Goal: Use online tool/utility: Utilize a website feature to perform a specific function

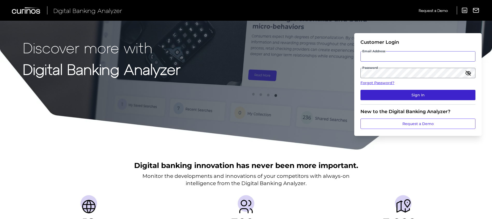
type input "[PERSON_NAME][DOMAIN_NAME][EMAIL_ADDRESS][PERSON_NAME][DOMAIN_NAME]"
click at [437, 95] on button "Sign In" at bounding box center [417, 95] width 115 height 10
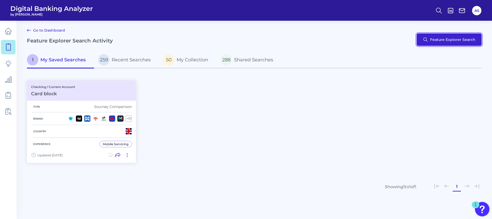
click at [460, 40] on button "Feature Explorer Search" at bounding box center [449, 39] width 65 height 12
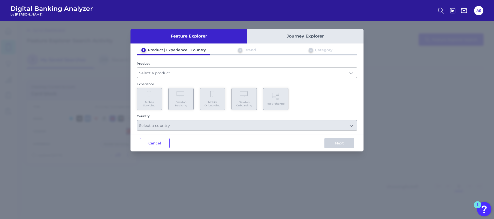
click at [172, 70] on input "text" at bounding box center [247, 73] width 220 height 10
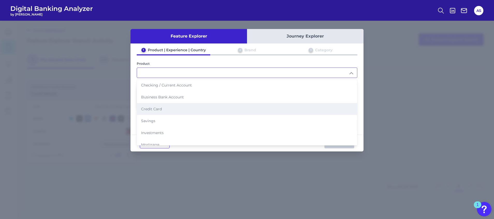
scroll to position [39, 0]
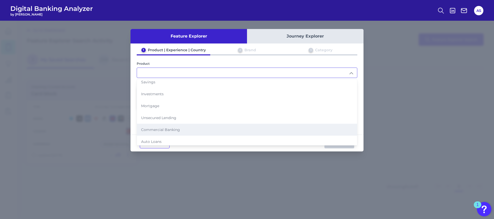
click at [177, 129] on span "Commercial Banking" at bounding box center [160, 129] width 39 height 5
type input "Commercial Banking"
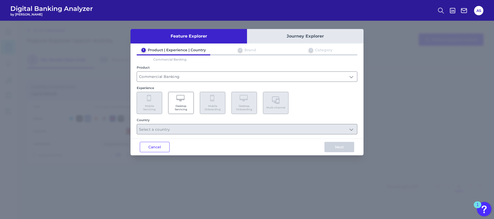
click at [191, 97] on Servicing "Desktop Servicing" at bounding box center [180, 103] width 25 height 22
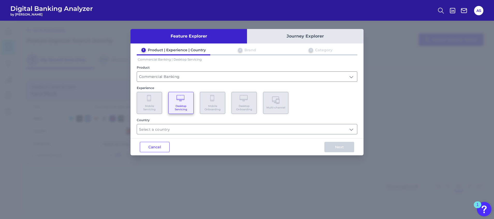
click at [212, 121] on div "Country" at bounding box center [247, 120] width 221 height 4
click at [212, 125] on input "text" at bounding box center [247, 129] width 220 height 10
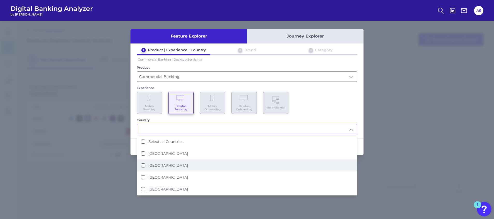
click at [196, 163] on li "[GEOGRAPHIC_DATA]" at bounding box center [247, 165] width 220 height 12
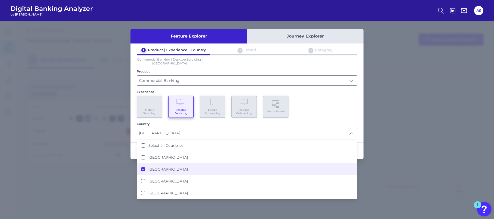
type input "[GEOGRAPHIC_DATA]"
click at [321, 101] on div "Mobile Servicing Desktop Servicing Mobile Onboarding Desktop Onboarding Multi-c…" at bounding box center [247, 107] width 221 height 22
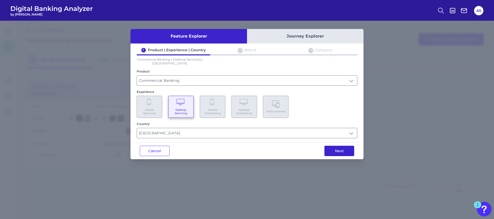
click at [338, 155] on button "Next" at bounding box center [339, 151] width 30 height 10
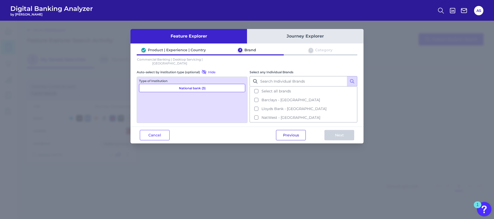
click at [294, 135] on button "Previous" at bounding box center [291, 135] width 30 height 10
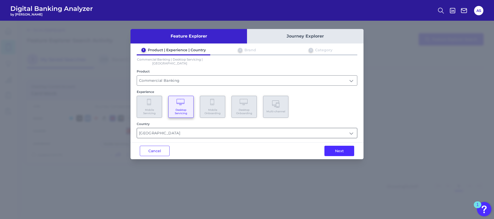
click at [199, 135] on input "[GEOGRAPHIC_DATA]" at bounding box center [247, 133] width 220 height 10
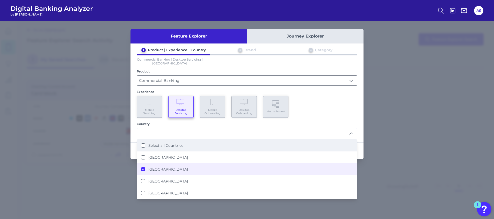
click at [168, 148] on li "Select all Countries" at bounding box center [247, 146] width 220 height 12
type input "Select all Countries"
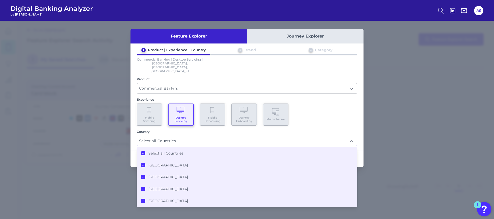
scroll to position [1, 0]
click at [332, 108] on div "Mobile Servicing Desktop Servicing Mobile Onboarding Desktop Onboarding Multi-c…" at bounding box center [247, 115] width 221 height 22
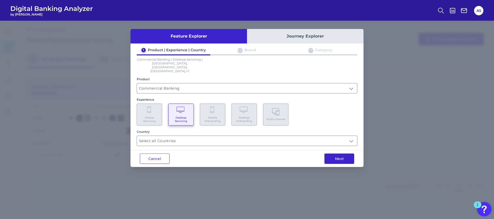
click at [345, 154] on button "Next" at bounding box center [339, 159] width 30 height 10
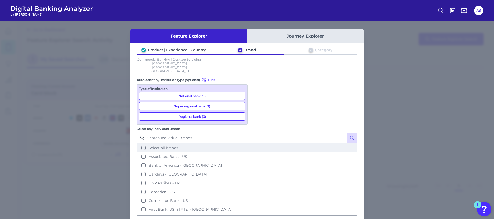
click at [305, 143] on button "Select all brands" at bounding box center [247, 147] width 220 height 9
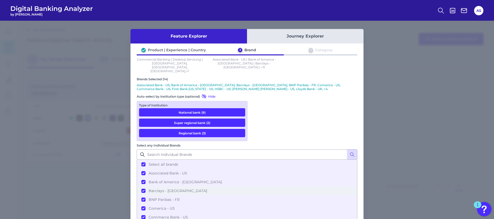
click at [207, 188] on span "Barclays - [GEOGRAPHIC_DATA]" at bounding box center [178, 190] width 59 height 5
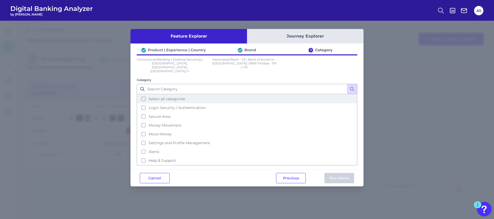
click at [216, 94] on button "Select all categories" at bounding box center [247, 98] width 220 height 9
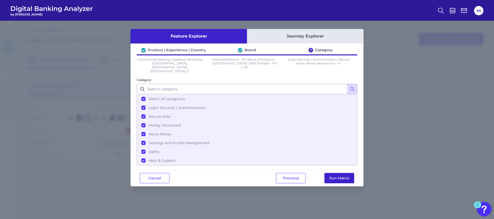
click at [354, 173] on button "Run Matrix" at bounding box center [339, 178] width 30 height 10
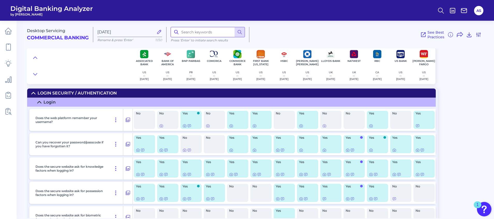
click at [191, 32] on input at bounding box center [208, 32] width 74 height 10
paste input "Can you view consolidated balance"
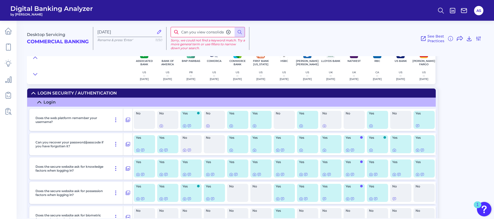
drag, startPoint x: 186, startPoint y: 31, endPoint x: 114, endPoint y: 35, distance: 71.5
click at [114, 35] on div "Desktop Servicing Commercial Banking [DATE] Rename & press 'Enter' 11/50 Can yo…" at bounding box center [259, 37] width 465 height 40
type input "consolidated balance"
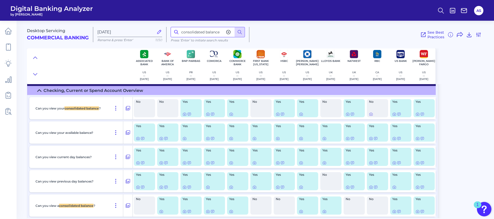
scroll to position [660, 0]
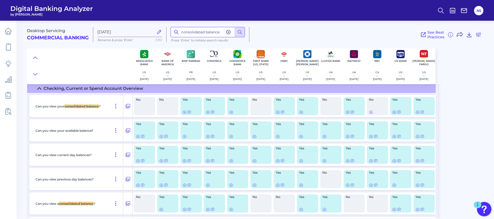
click at [230, 27] on input "consolidated balance" at bounding box center [208, 32] width 74 height 10
click at [228, 31] on icon at bounding box center [228, 32] width 5 height 5
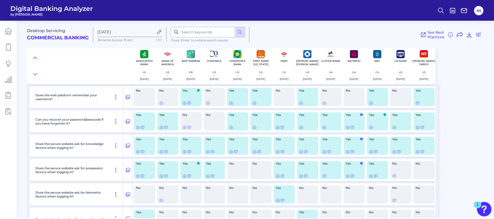
scroll to position [0, 0]
